Goal: Task Accomplishment & Management: Complete application form

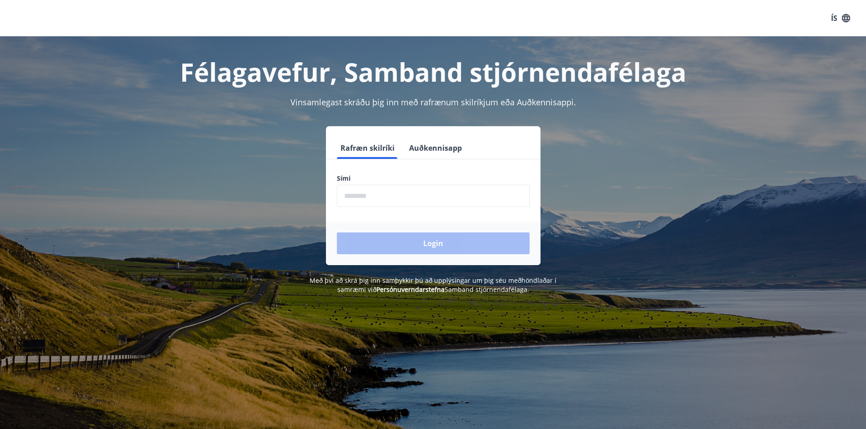
click at [373, 191] on input "phone" at bounding box center [433, 196] width 193 height 22
type input "********"
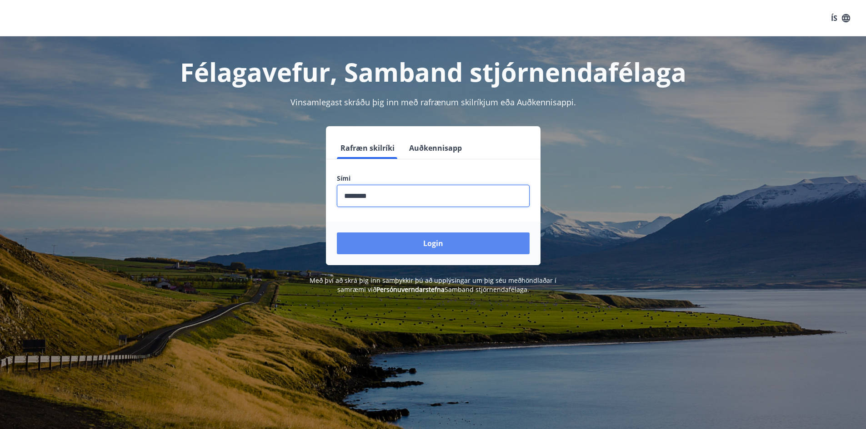
click at [412, 243] on button "Login" at bounding box center [433, 244] width 193 height 22
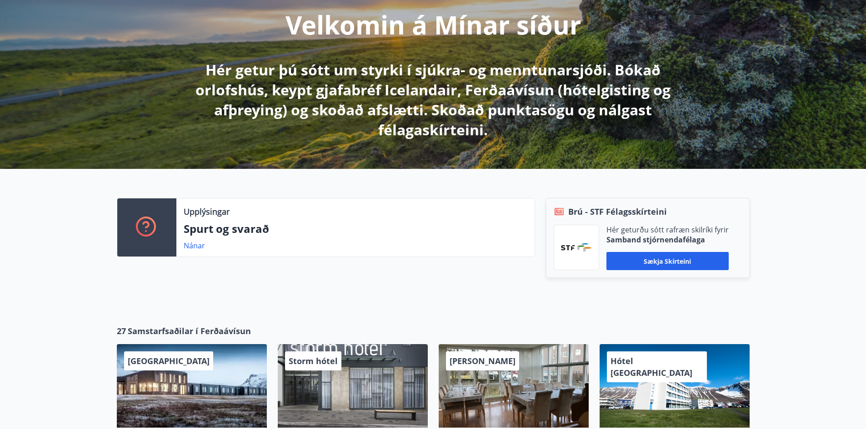
scroll to position [118, 0]
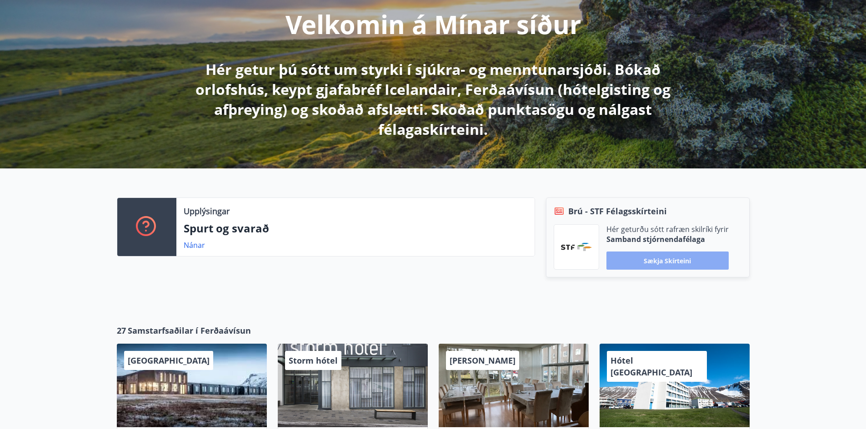
click at [670, 265] on button "Sækja skírteini" at bounding box center [667, 261] width 122 height 18
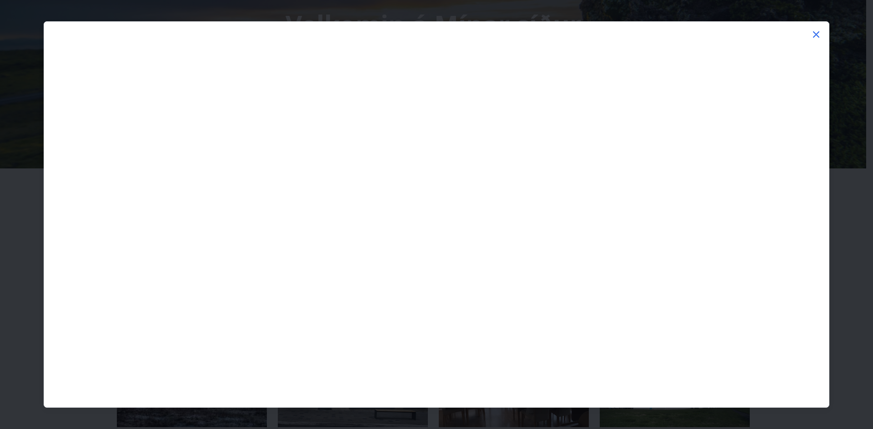
click at [817, 34] on icon at bounding box center [816, 34] width 6 height 6
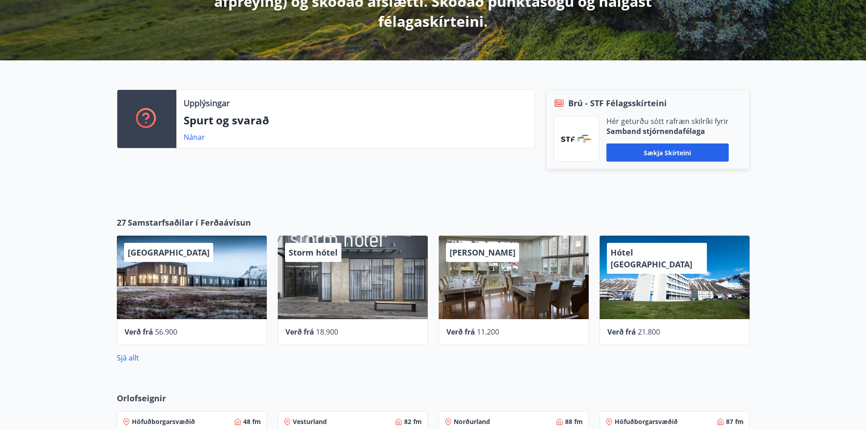
scroll to position [0, 0]
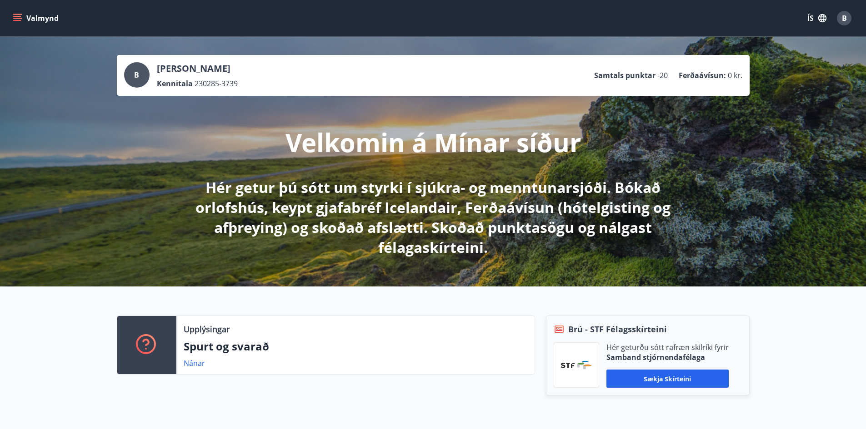
click at [16, 16] on icon "menu" at bounding box center [17, 16] width 8 height 1
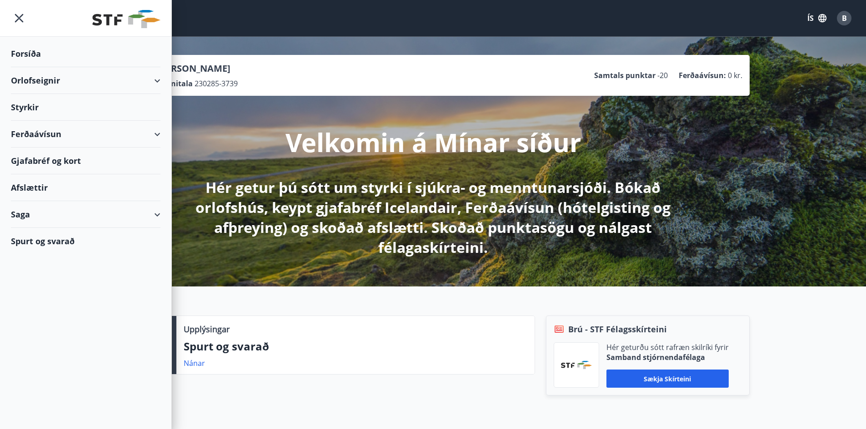
click at [30, 106] on div "Styrkir" at bounding box center [86, 107] width 150 height 27
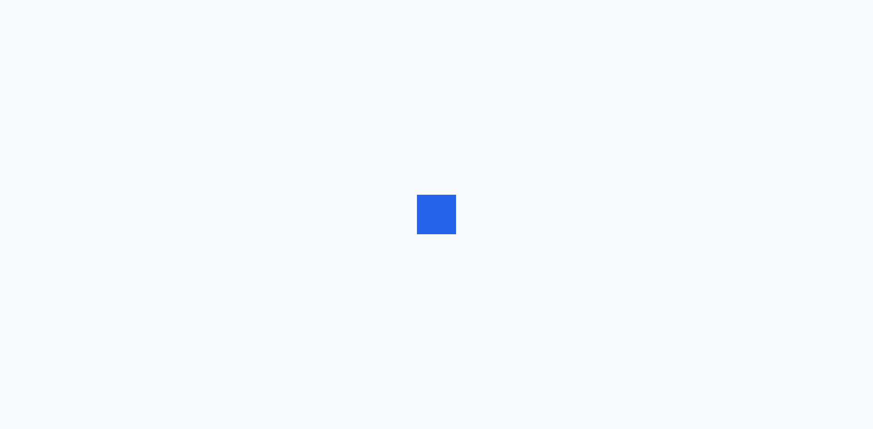
click at [30, 106] on div at bounding box center [436, 214] width 873 height 429
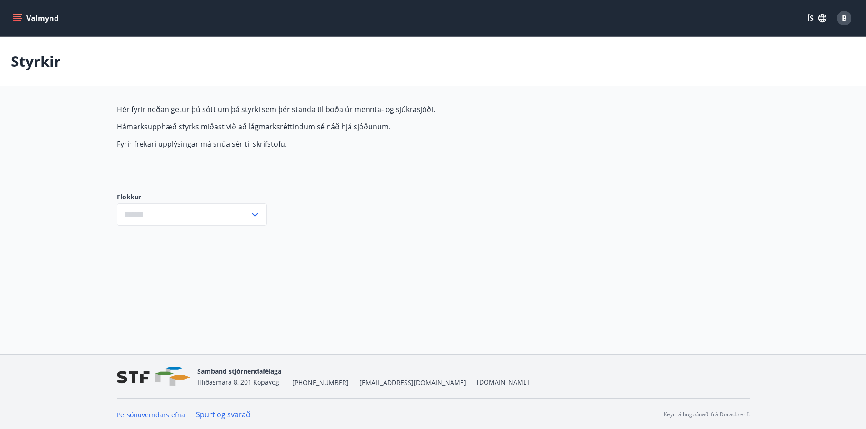
type input "***"
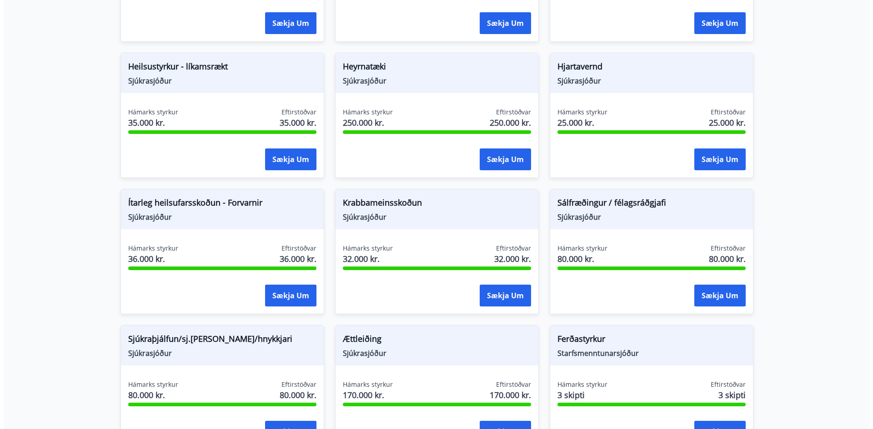
scroll to position [460, 0]
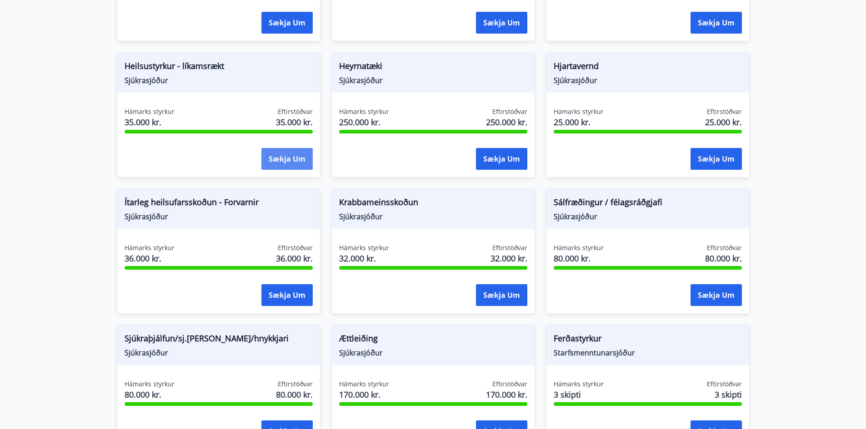
click at [277, 163] on button "Sækja um" at bounding box center [286, 159] width 51 height 22
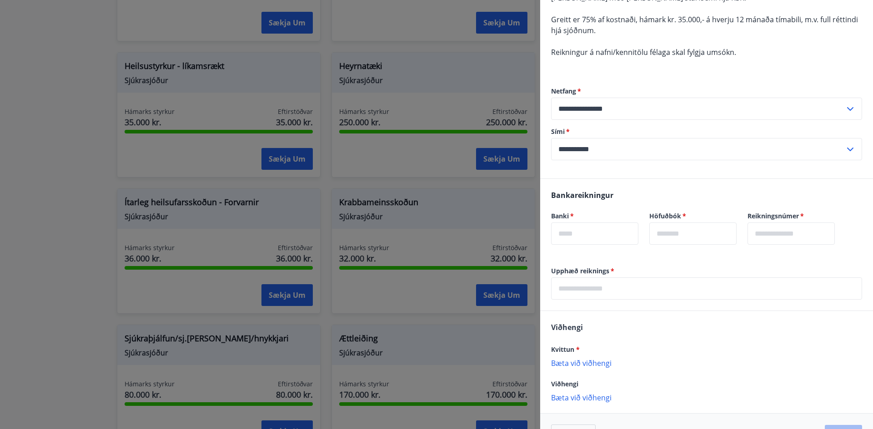
scroll to position [144, 0]
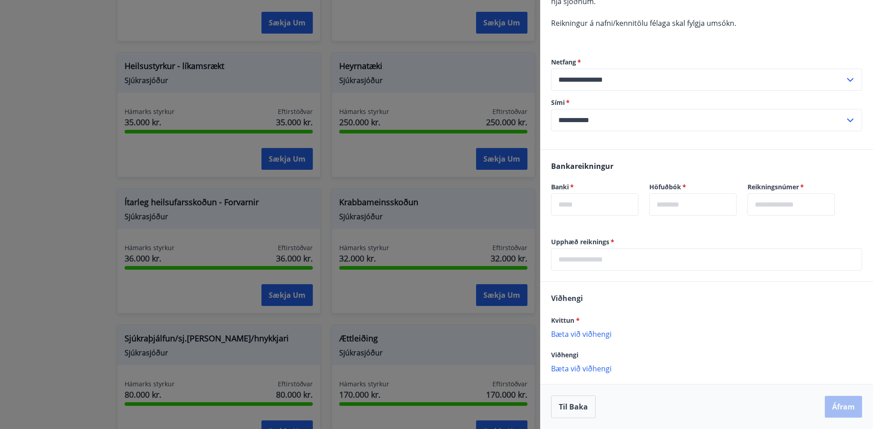
click at [601, 205] on input "text" at bounding box center [594, 205] width 87 height 22
type input "****"
type input "**"
type input "******"
click at [587, 258] on input "text" at bounding box center [706, 260] width 311 height 22
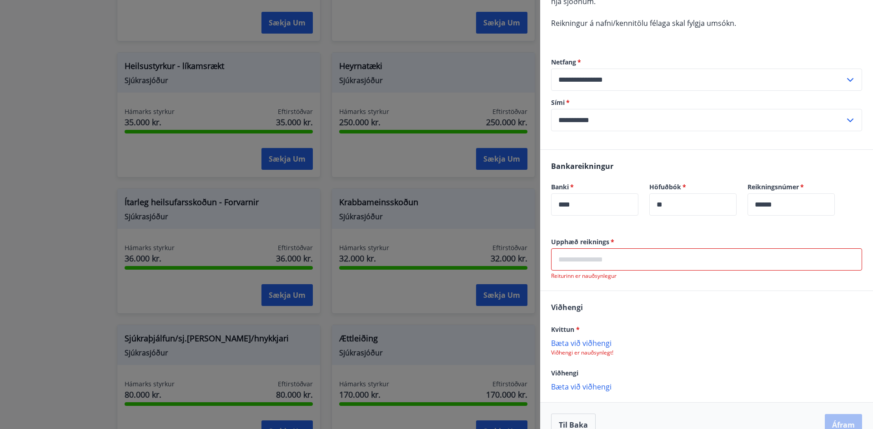
paste input "*********"
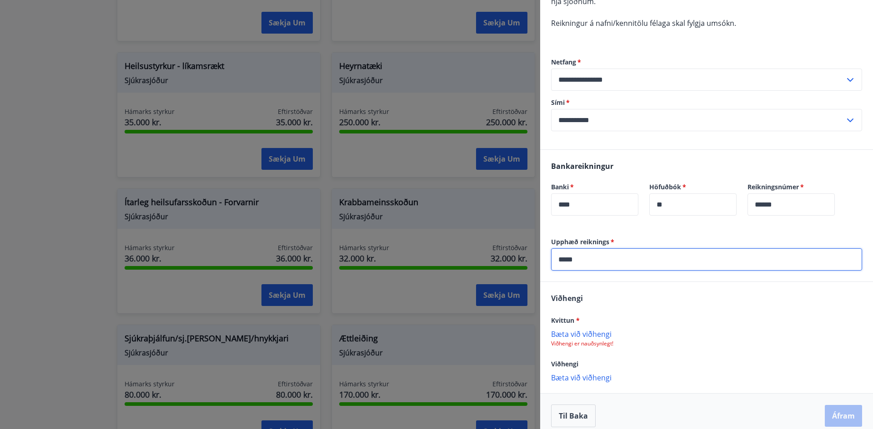
type input "*****"
click at [615, 298] on div "[PERSON_NAME] * [PERSON_NAME] við viðhengi Viðhengi er nauðsynlegt! Viðhengi [P…" at bounding box center [706, 337] width 333 height 111
click at [584, 334] on p "Bæta við viðhengi" at bounding box center [706, 334] width 311 height 9
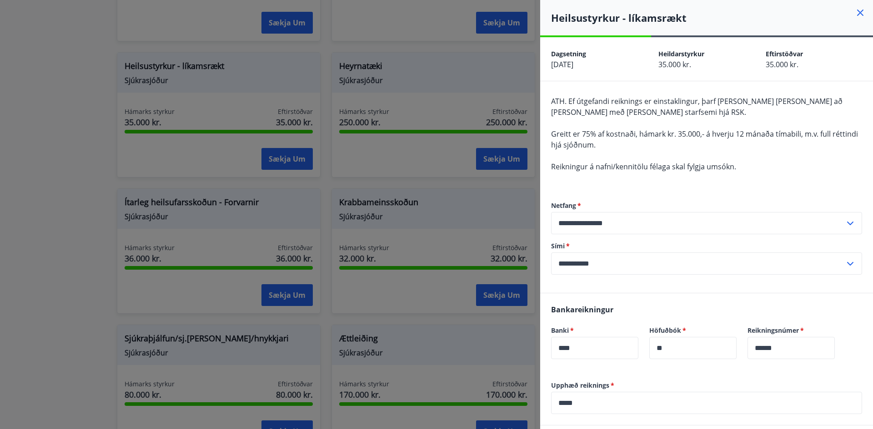
scroll to position [154, 0]
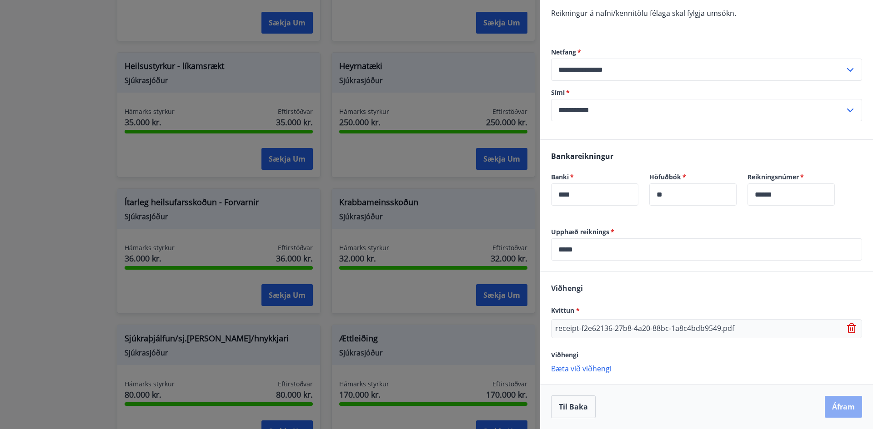
click at [846, 410] on button "Áfram" at bounding box center [842, 407] width 37 height 22
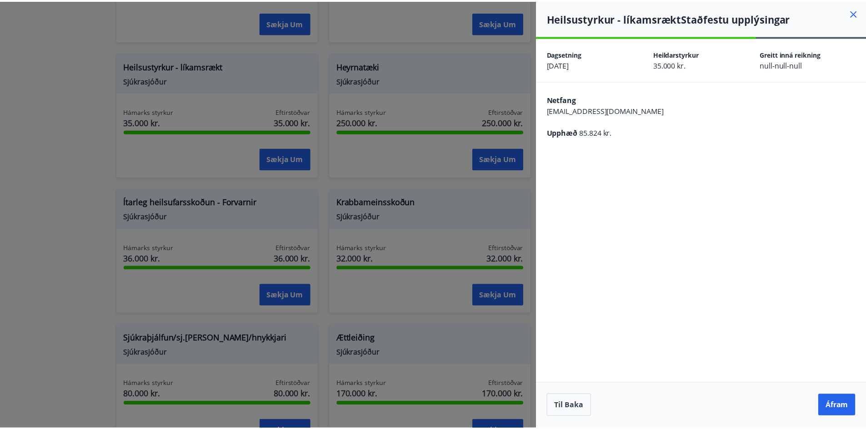
scroll to position [0, 0]
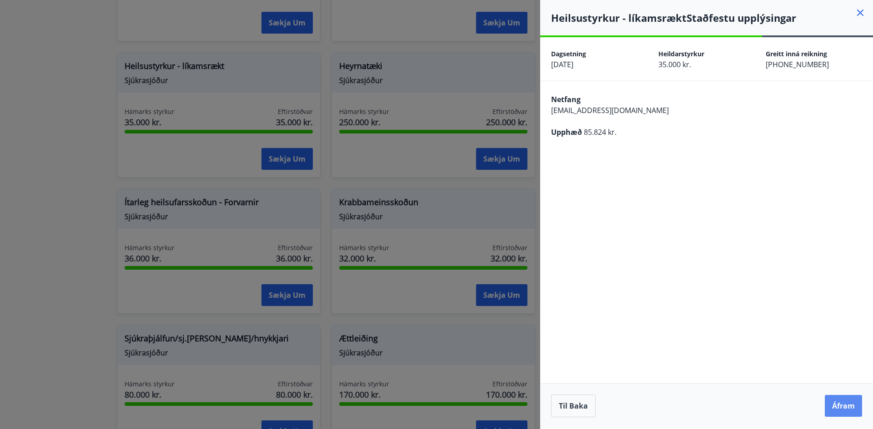
click at [848, 409] on button "Áfram" at bounding box center [842, 406] width 37 height 22
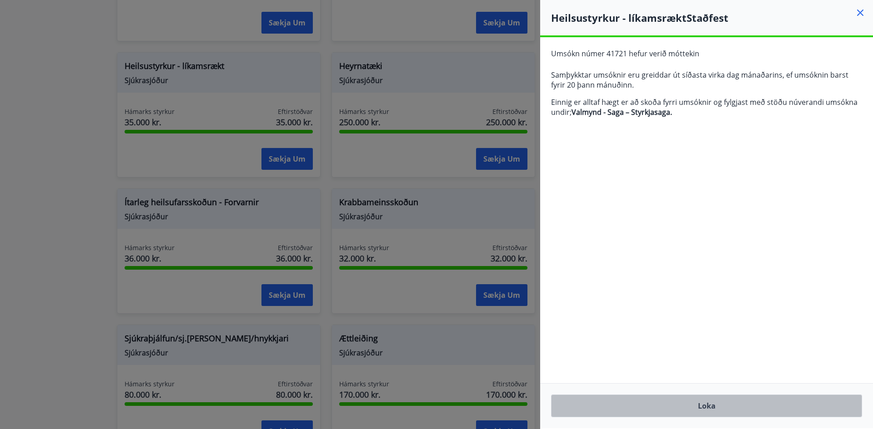
click at [710, 407] on button "Loka" at bounding box center [706, 406] width 311 height 23
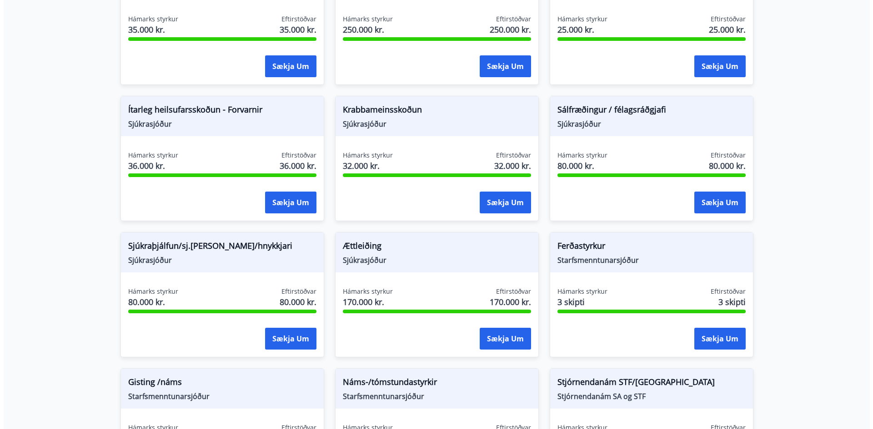
scroll to position [554, 0]
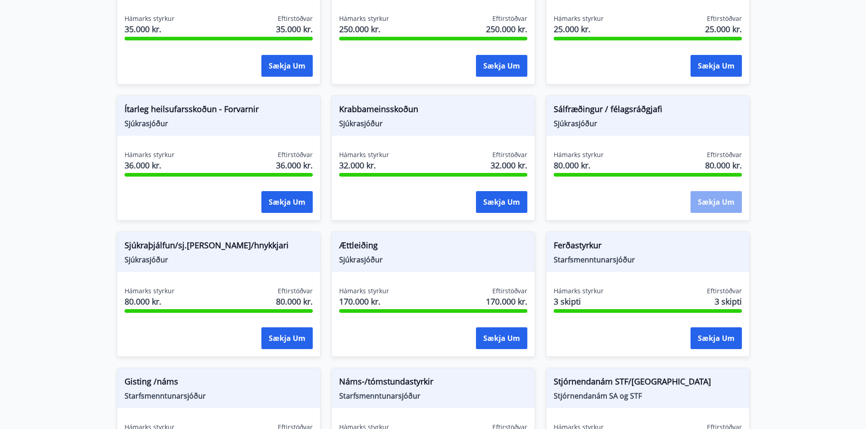
click at [724, 207] on button "Sækja um" at bounding box center [715, 202] width 51 height 22
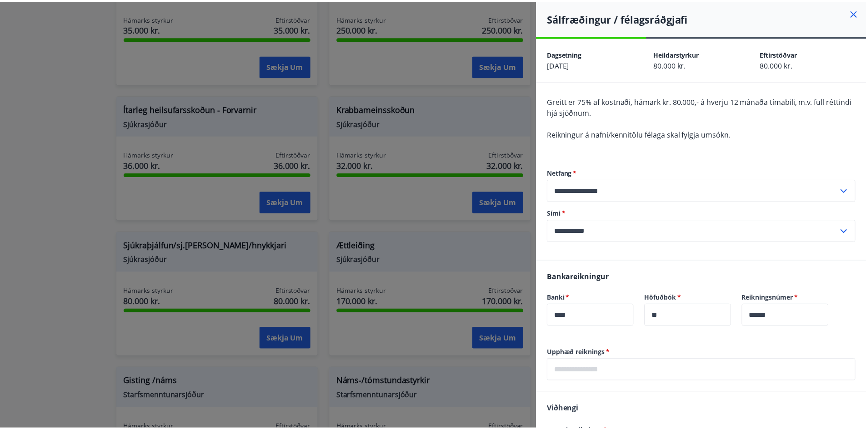
scroll to position [111, 0]
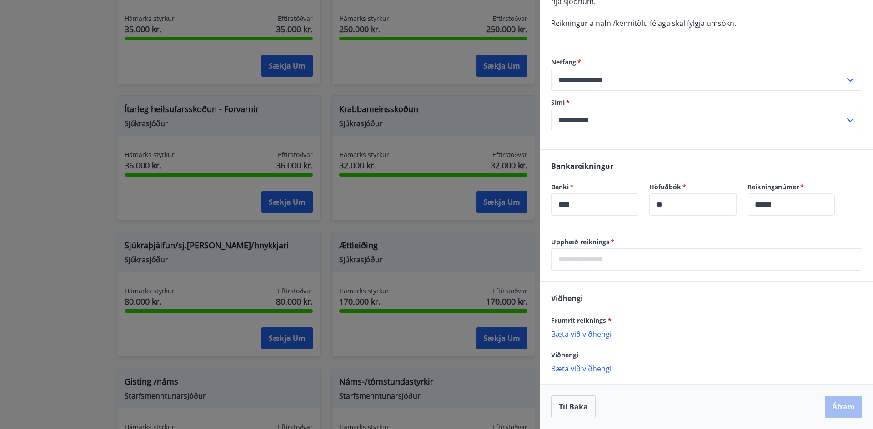
click at [366, 200] on div at bounding box center [436, 214] width 873 height 429
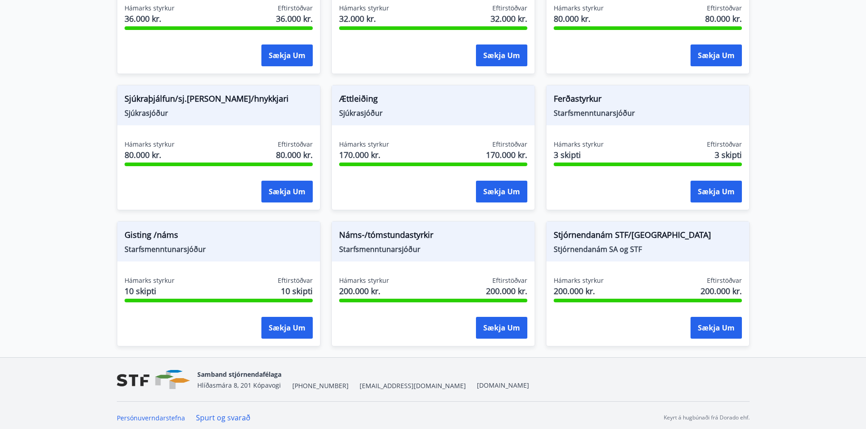
scroll to position [701, 0]
drag, startPoint x: 640, startPoint y: 233, endPoint x: 554, endPoint y: 233, distance: 85.9
click at [554, 233] on span "Stjórnendanám STF/[GEOGRAPHIC_DATA]" at bounding box center [648, 236] width 188 height 15
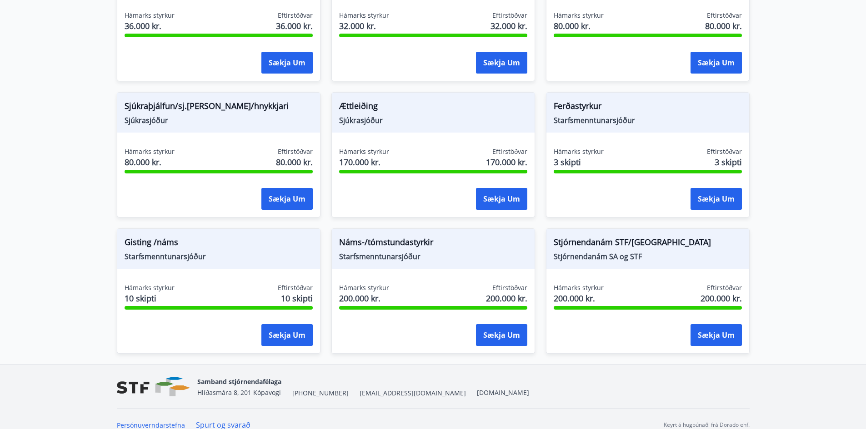
scroll to position [705, 0]
